Goal: Feedback & Contribution: Submit feedback/report problem

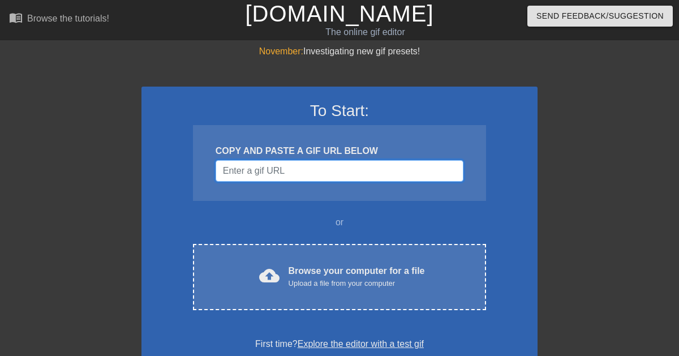
click at [301, 175] on input "Username" at bounding box center [340, 171] width 248 height 22
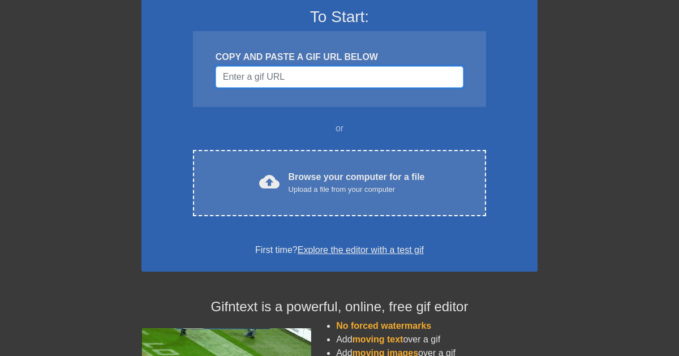
scroll to position [96, 0]
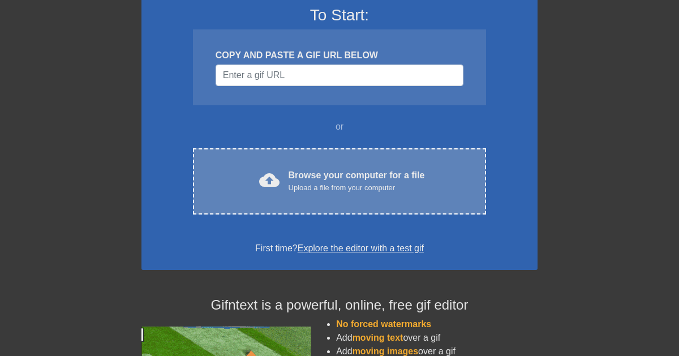
click at [456, 193] on div "cloud_upload Browse your computer for a file Upload a file from your computer C…" at bounding box center [339, 181] width 293 height 66
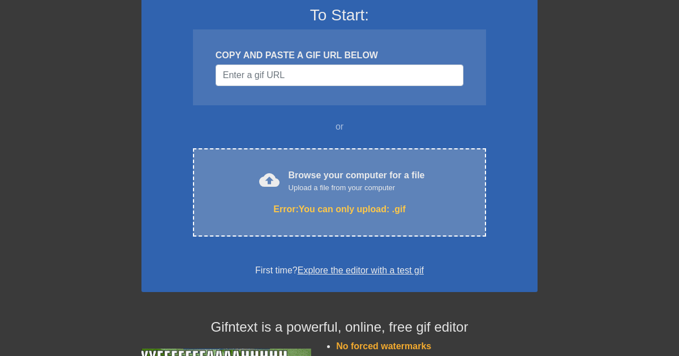
click at [396, 211] on div "Error: You can only upload: .gif" at bounding box center [340, 210] width 246 height 14
click at [429, 203] on div "Error: You can only upload: .gif" at bounding box center [340, 210] width 246 height 14
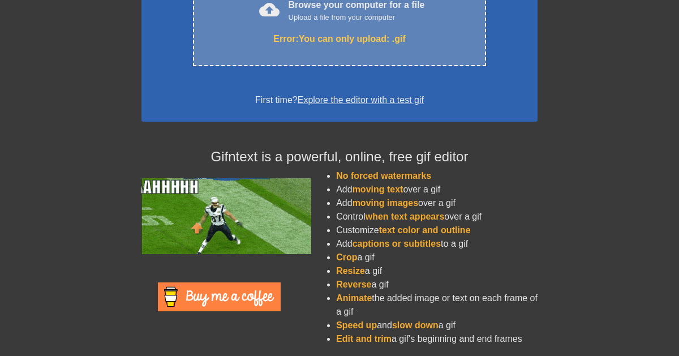
scroll to position [269, 0]
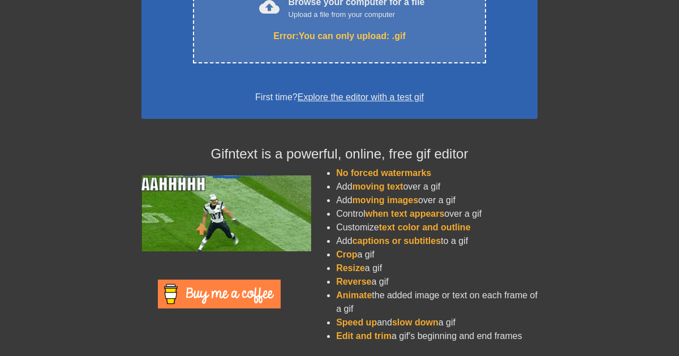
click at [386, 96] on link "Explore the editor with a test gif" at bounding box center [361, 97] width 126 height 10
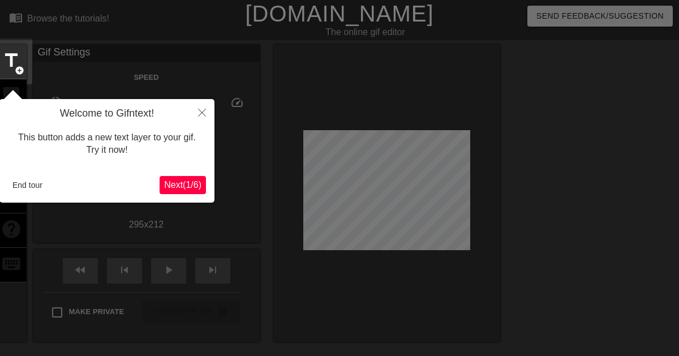
scroll to position [27, 0]
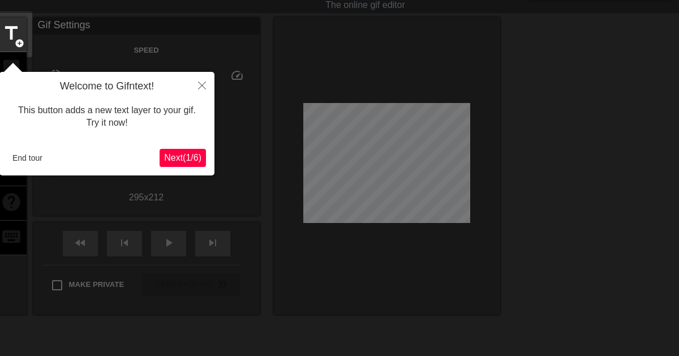
click at [172, 157] on span "Next ( 1 / 6 )" at bounding box center [182, 158] width 37 height 10
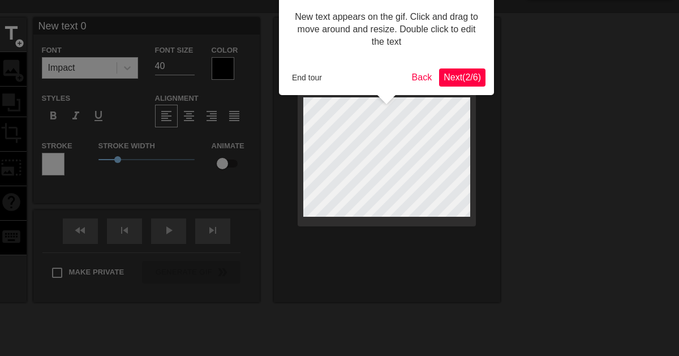
scroll to position [0, 0]
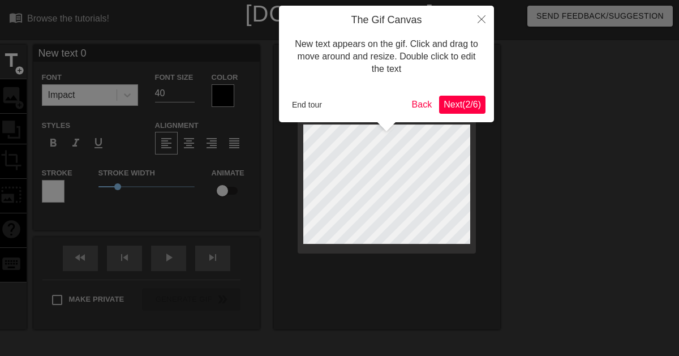
click at [455, 108] on span "Next ( 2 / 6 )" at bounding box center [462, 105] width 37 height 10
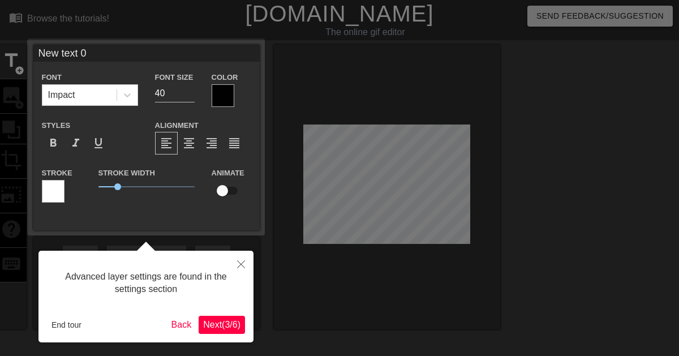
scroll to position [27, 0]
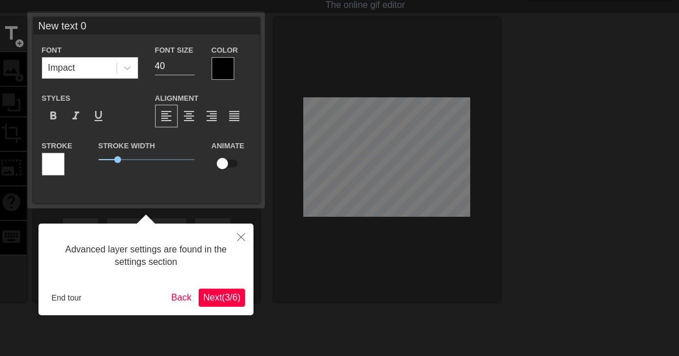
click at [211, 303] on button "Next ( 3 / 6 )" at bounding box center [222, 298] width 46 height 18
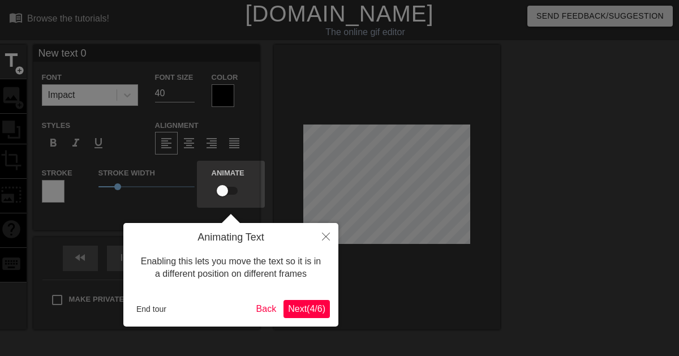
click at [309, 310] on span "Next ( 4 / 6 )" at bounding box center [306, 309] width 37 height 10
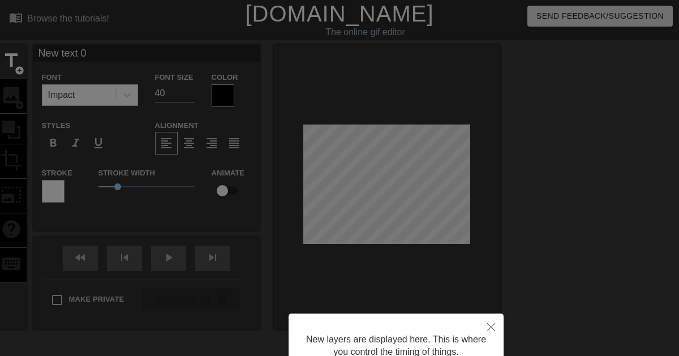
scroll to position [105, 0]
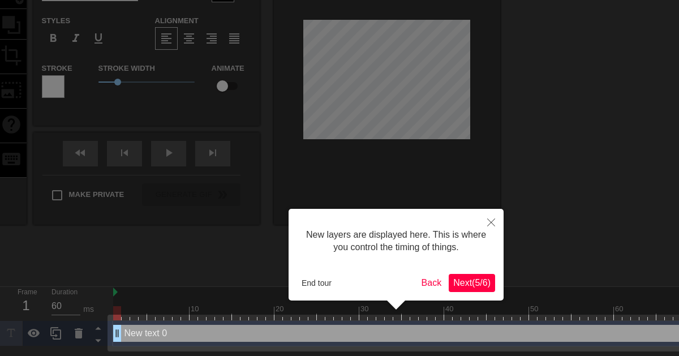
click at [466, 286] on span "Next ( 5 / 6 )" at bounding box center [471, 283] width 37 height 10
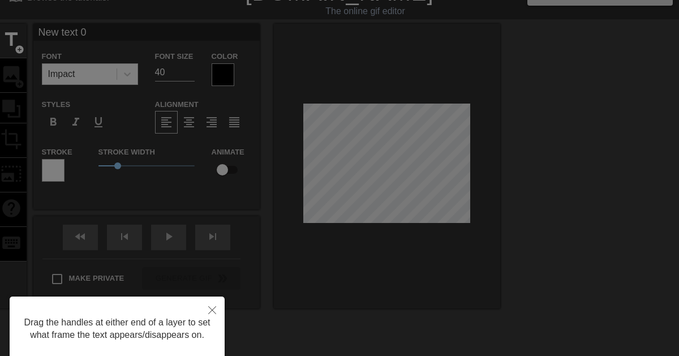
scroll to position [0, 0]
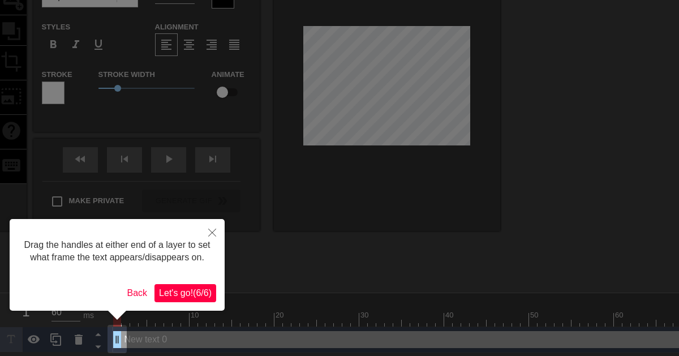
click at [203, 284] on button "Let's go! ( 6 / 6 )" at bounding box center [186, 293] width 62 height 18
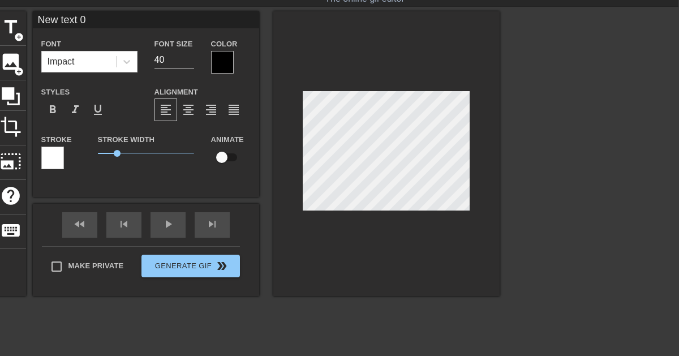
scroll to position [34, 1]
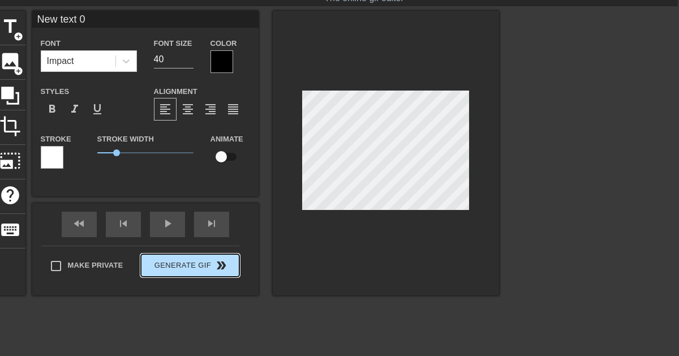
click at [209, 264] on div "Make Private Generate Gif double_arrow" at bounding box center [140, 268] width 198 height 45
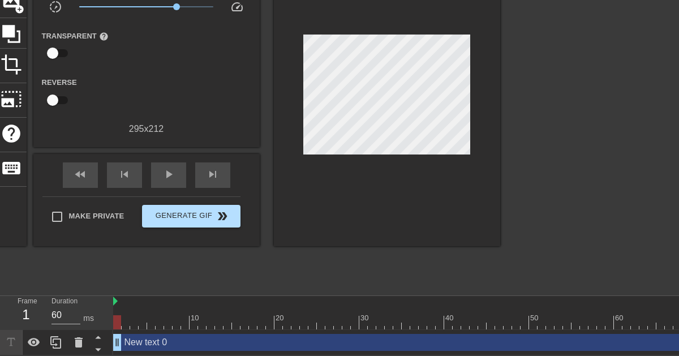
scroll to position [94, 0]
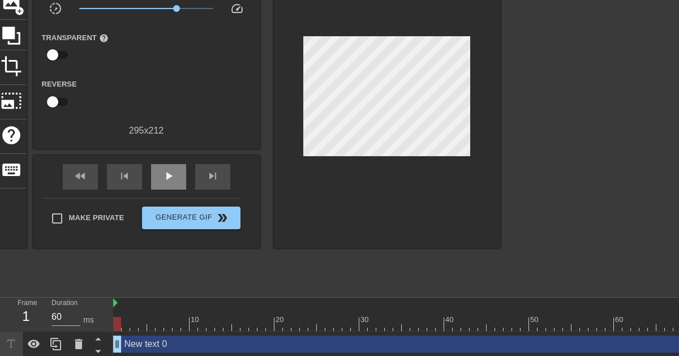
click at [172, 168] on div "play_arrow" at bounding box center [168, 176] width 35 height 25
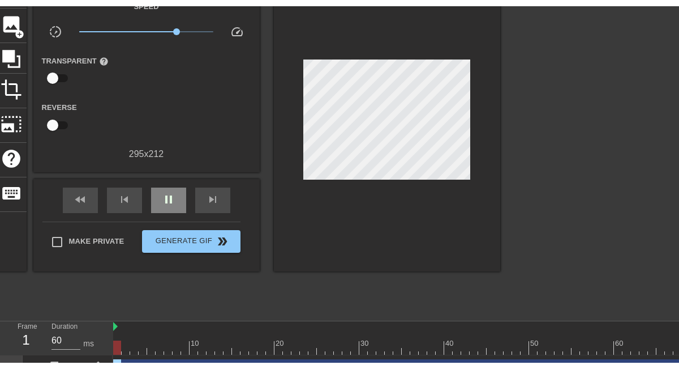
scroll to position [0, 0]
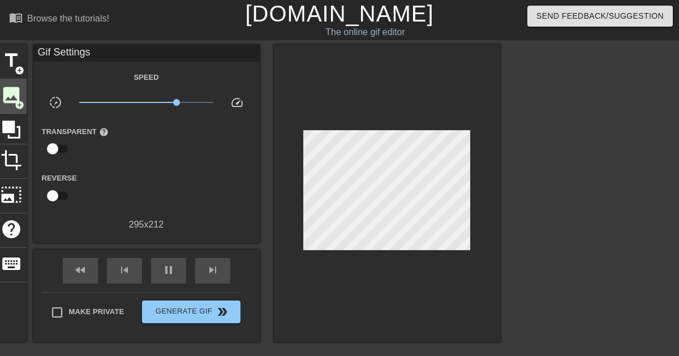
click at [10, 105] on span "image" at bounding box center [12, 95] width 22 height 22
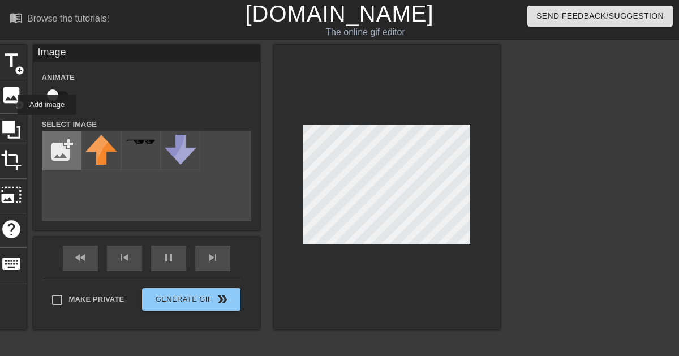
click at [71, 159] on input "file" at bounding box center [61, 150] width 38 height 38
type input "C:\fakepath\silence-emoticon-shh-sign-vector-237243.avif"
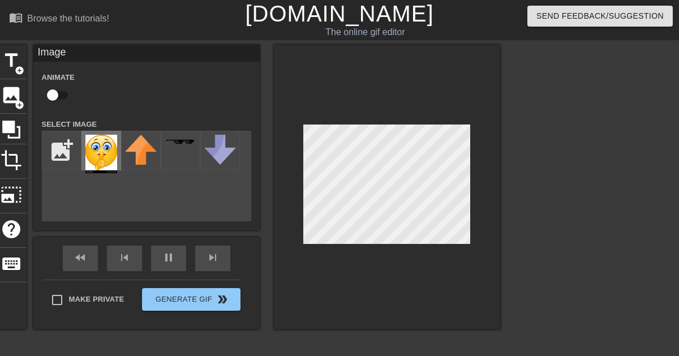
click at [95, 173] on img at bounding box center [101, 154] width 32 height 38
click at [109, 145] on img at bounding box center [101, 154] width 32 height 38
click at [593, 21] on span "Send Feedback/Suggestion" at bounding box center [600, 16] width 127 height 14
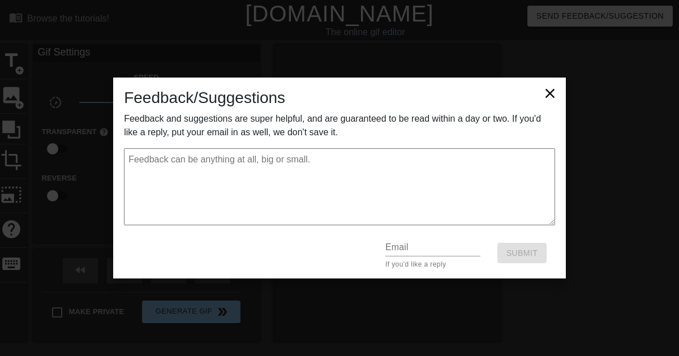
type textarea "b"
type textarea "x"
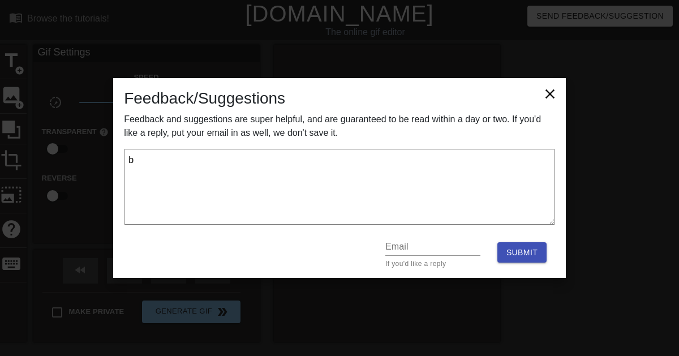
type textarea "bb"
type textarea "x"
type textarea "bbv"
type textarea "x"
type textarea "bbvv"
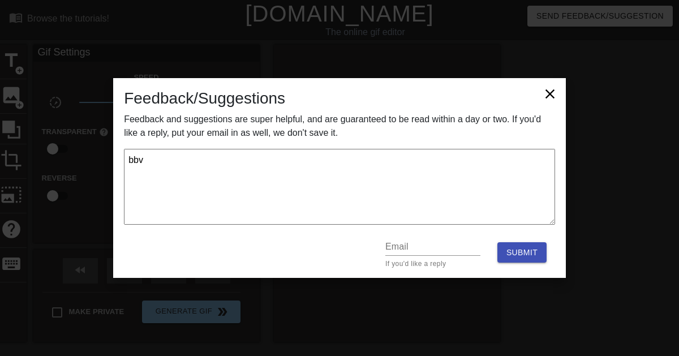
type textarea "x"
type textarea "bbvvv"
type textarea "x"
type textarea "bbvvv"
click at [450, 249] on input "text" at bounding box center [433, 247] width 95 height 18
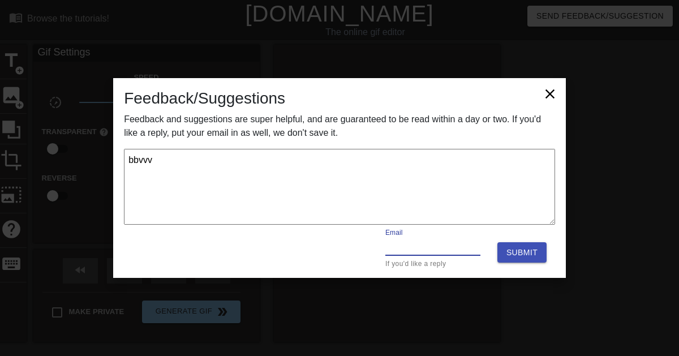
type textarea "x"
type input "c"
type textarea "x"
type input "cr"
type textarea "x"
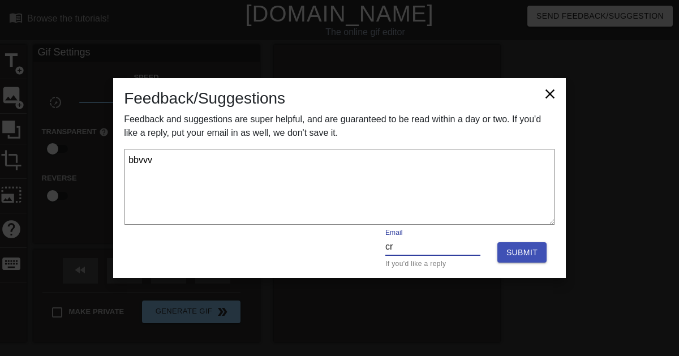
type input "cru"
type textarea "x"
type input "[PERSON_NAME]"
type textarea "x"
type input "cruzl"
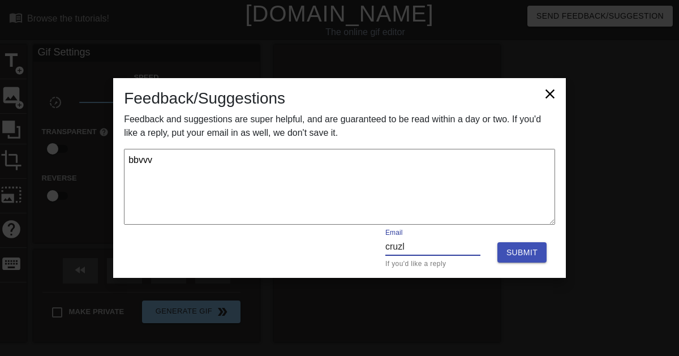
type textarea "x"
type input "cruzlo"
type textarea "x"
type input "cruzlop"
type textarea "x"
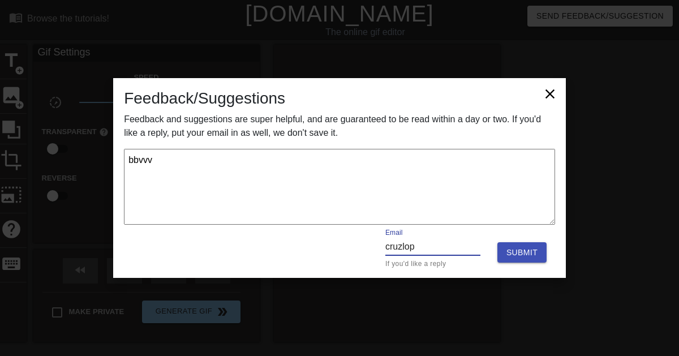
type input "cruzlope"
type textarea "x"
type input "cruzlopez"
type textarea "x"
type input "cruzlopezj"
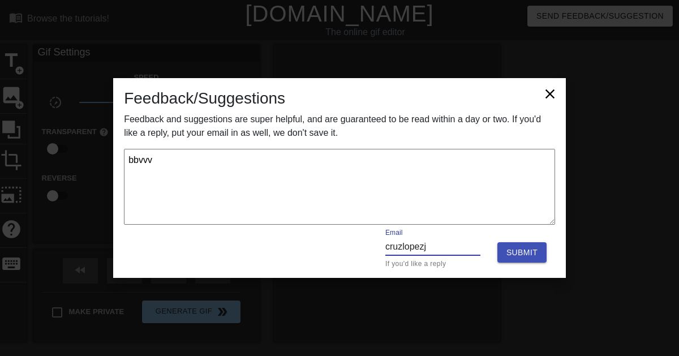
type textarea "x"
type input "cruzlopezja"
type textarea "x"
type input "cruzlopezjay"
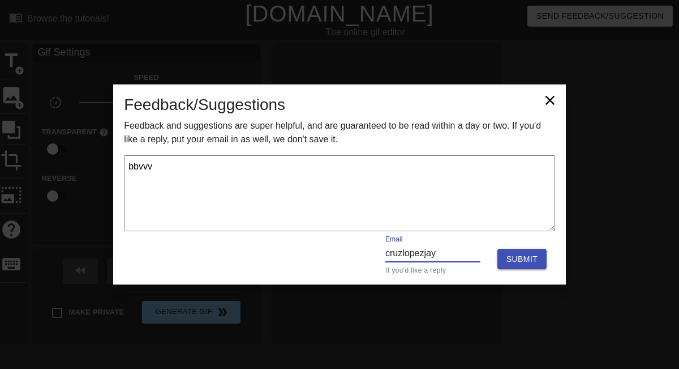
click at [449, 249] on input "cruzlopezjay" at bounding box center [433, 253] width 95 height 18
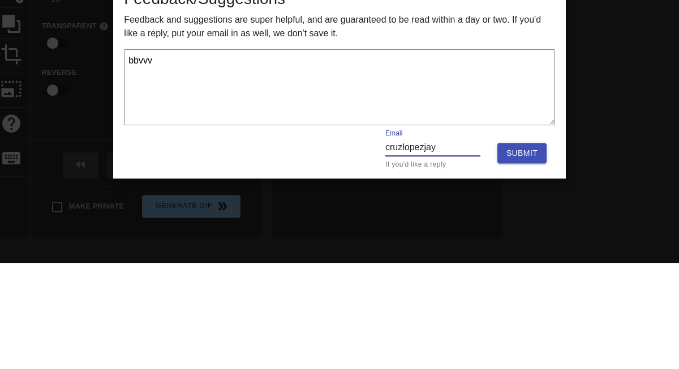
type textarea "x"
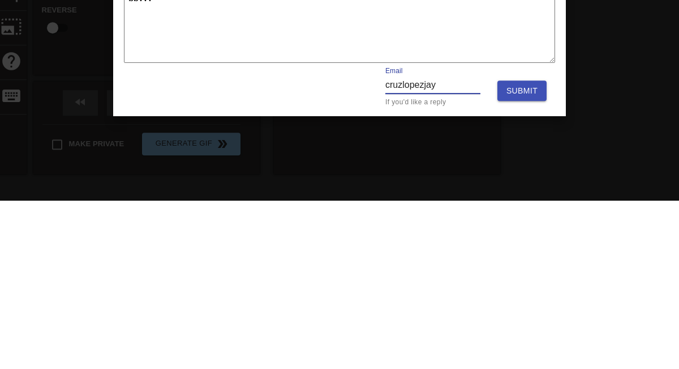
type input "cruzlopezjay@"
type textarea "x"
type input "cruzlopezjay@g"
type textarea "x"
type input "cruzlopezjay@gm"
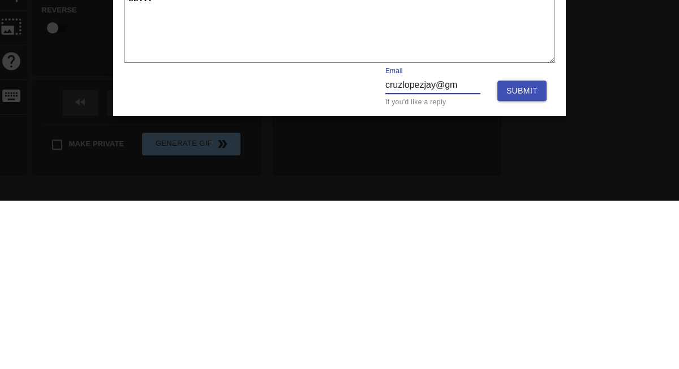
type textarea "x"
type input "cruzlopezjay@gma"
type textarea "x"
type input "cruzlopezjay@gmai"
type textarea "x"
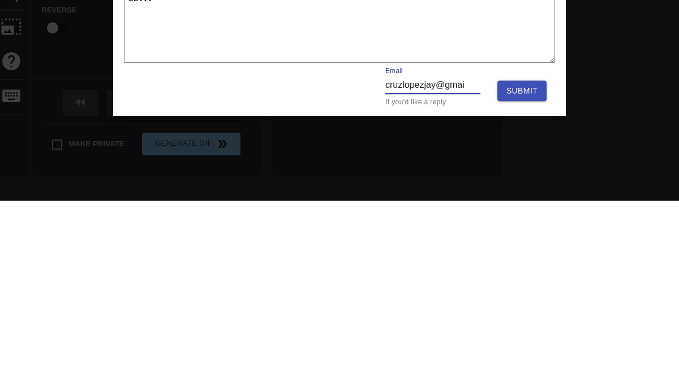
type input "[EMAIL_ADDRESS]"
type textarea "x"
type input "[EMAIL_ADDRESS]c"
type textarea "x"
type input "[EMAIL_ADDRESS]co"
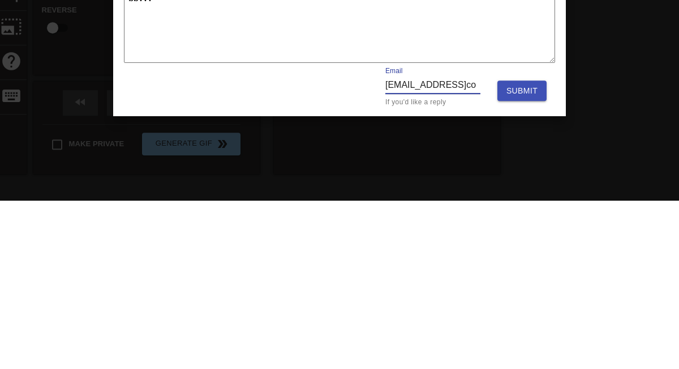
type textarea "x"
type input "[EMAIL_ADDRESS]com"
type textarea "x"
type input "[EMAIL_ADDRESS]com."
type textarea "x"
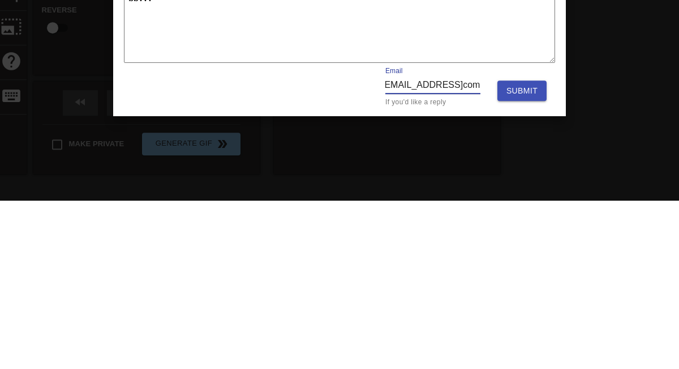
scroll to position [0, 6]
type input "[EMAIL_ADDRESS]com."
click at [542, 264] on button "Submit" at bounding box center [522, 259] width 49 height 21
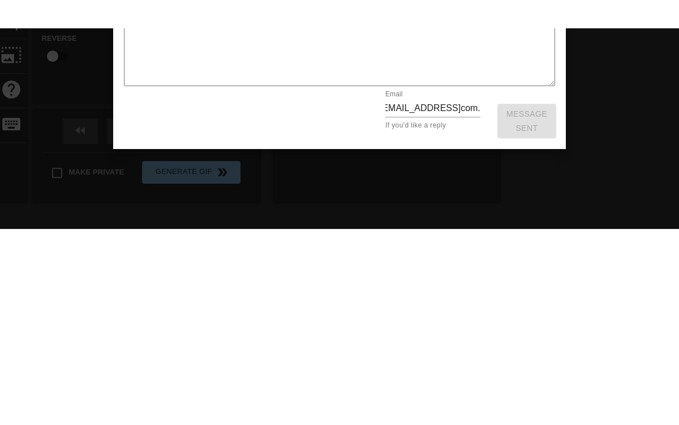
scroll to position [0, 0]
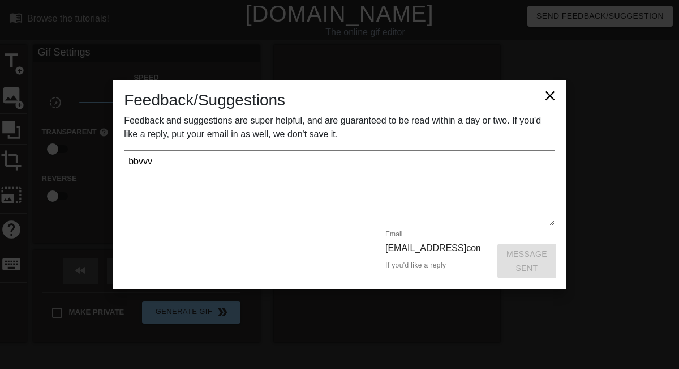
type textarea "x"
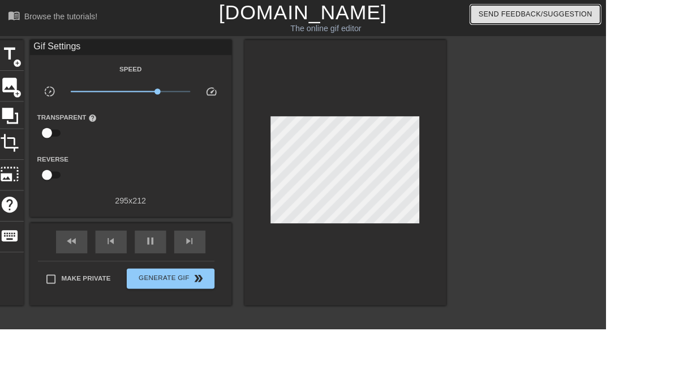
click at [633, 14] on span "Send Feedback/Suggestion" at bounding box center [600, 16] width 127 height 14
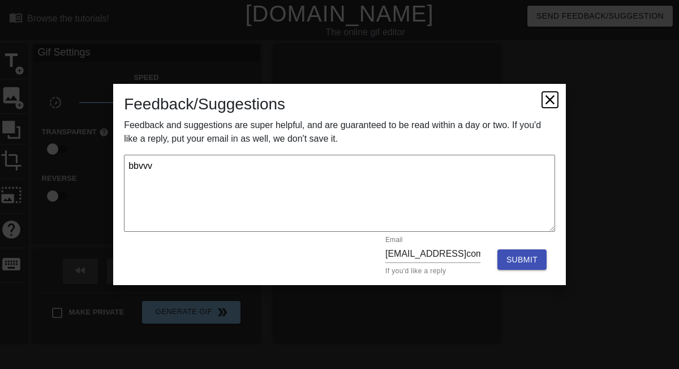
click at [550, 101] on icon at bounding box center [550, 100] width 16 height 16
type textarea "x"
